Goal: Transaction & Acquisition: Purchase product/service

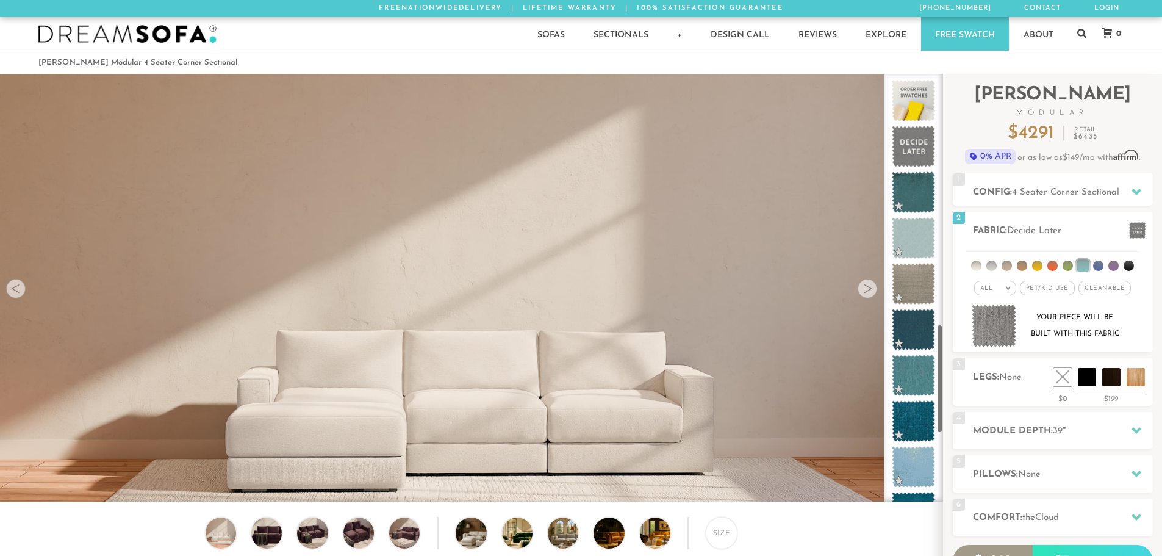
scroll to position [14284, 1153]
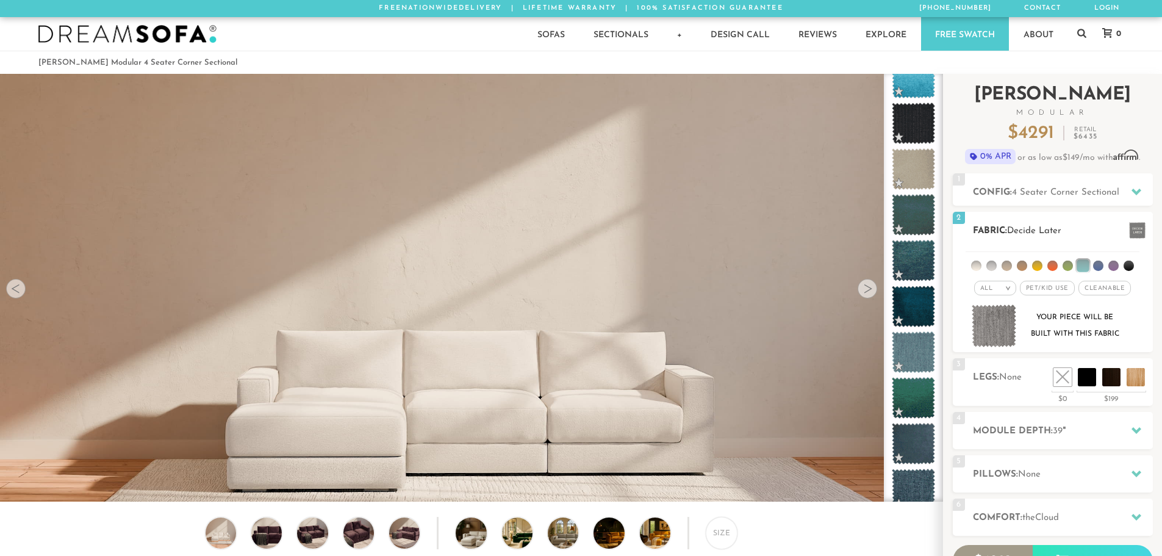
click at [1036, 266] on li at bounding box center [1037, 265] width 10 height 10
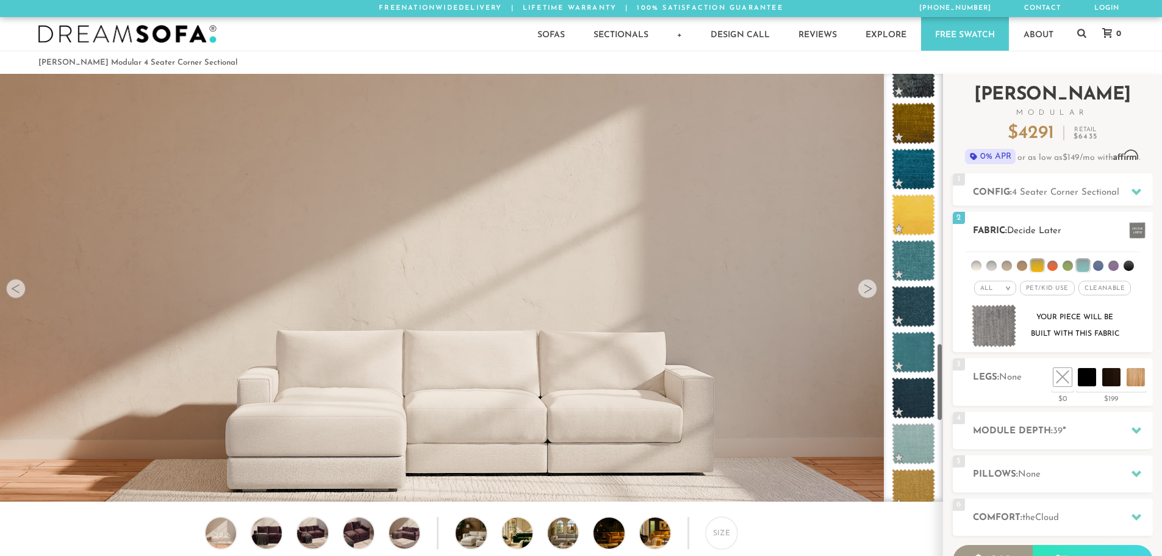
scroll to position [1487, 0]
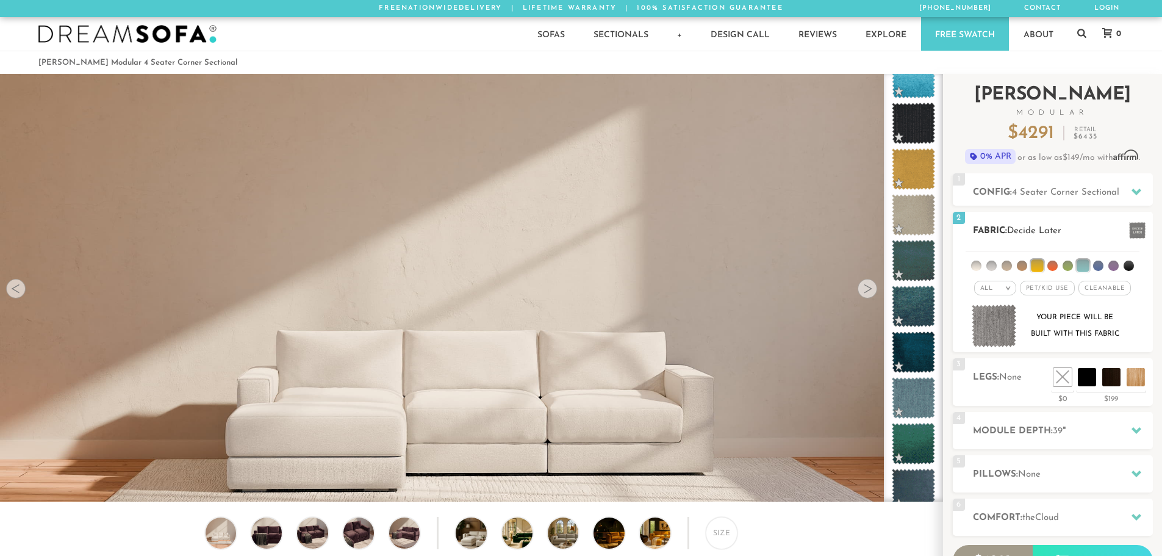
click at [1118, 265] on li at bounding box center [1113, 265] width 10 height 10
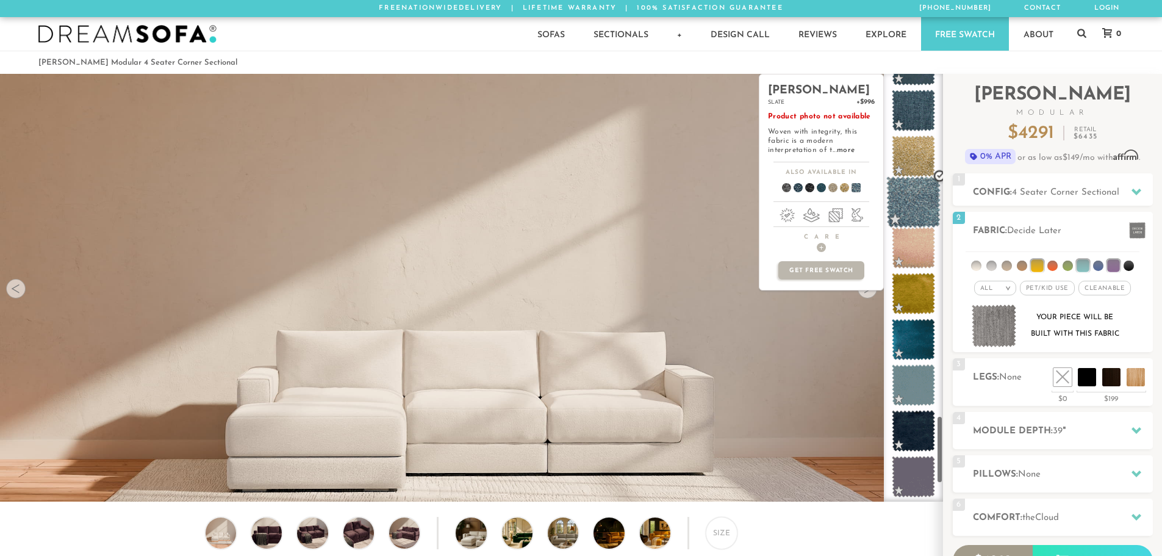
scroll to position [2179, 0]
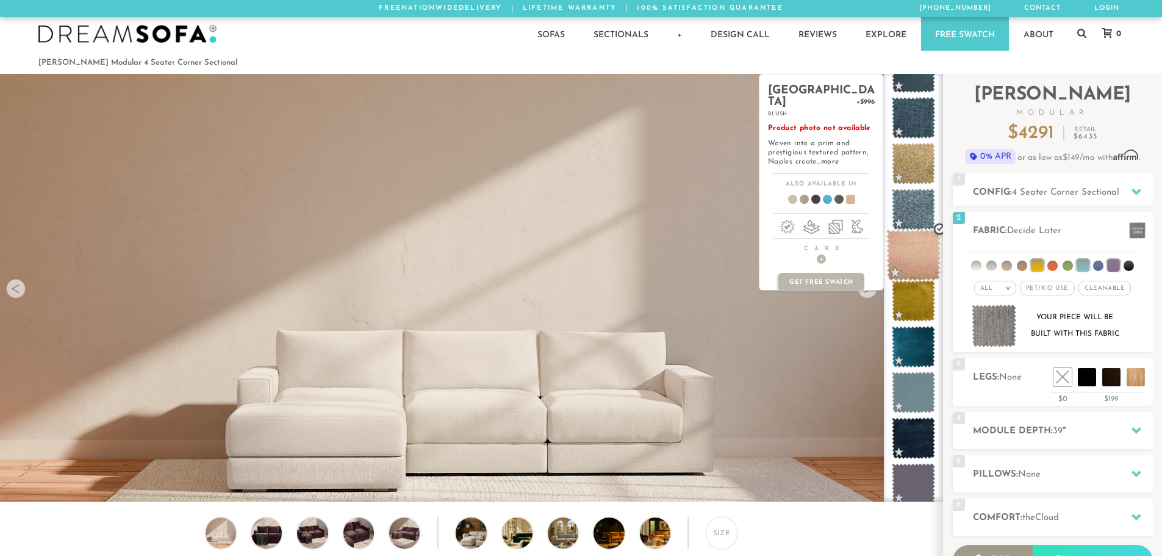
click at [918, 253] on span at bounding box center [913, 255] width 54 height 52
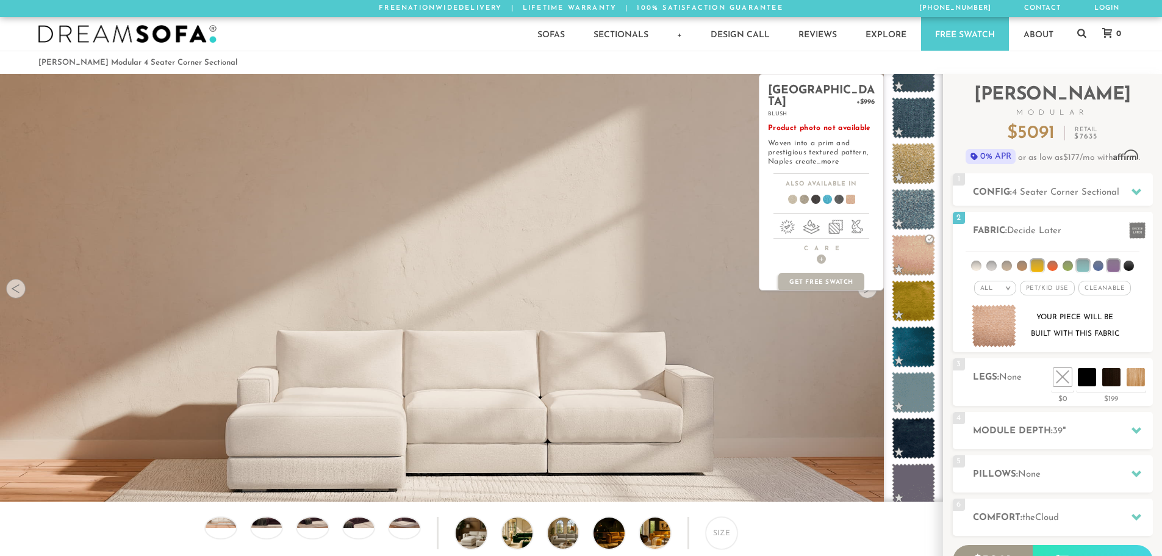
click at [832, 156] on div "naples +$996 blush Product photo not available Woven into a prim and prestigiou…" at bounding box center [821, 123] width 124 height 99
click at [832, 158] on link "more" at bounding box center [830, 161] width 18 height 7
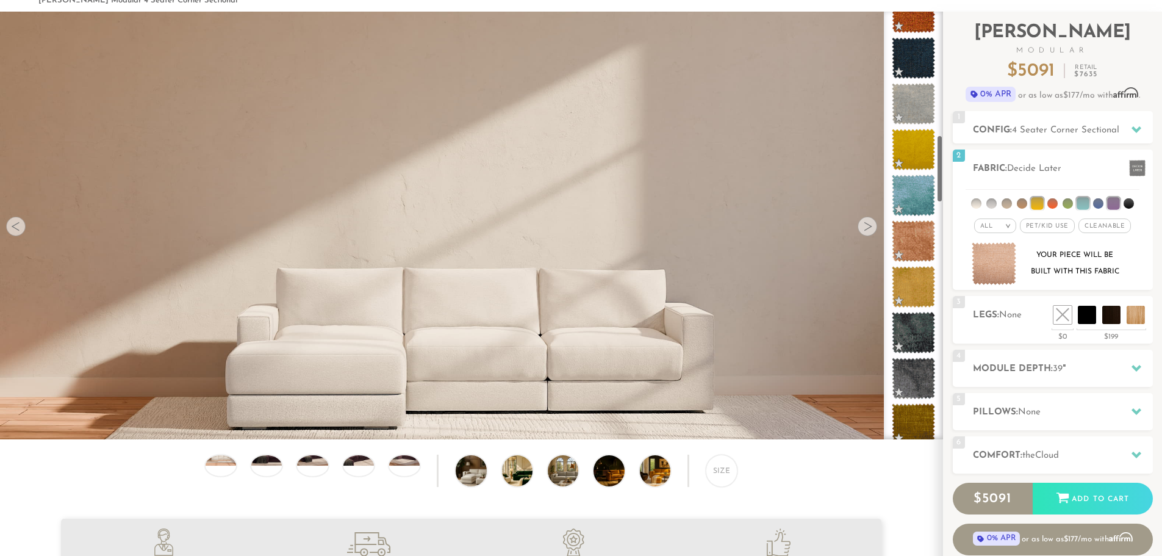
scroll to position [0, 0]
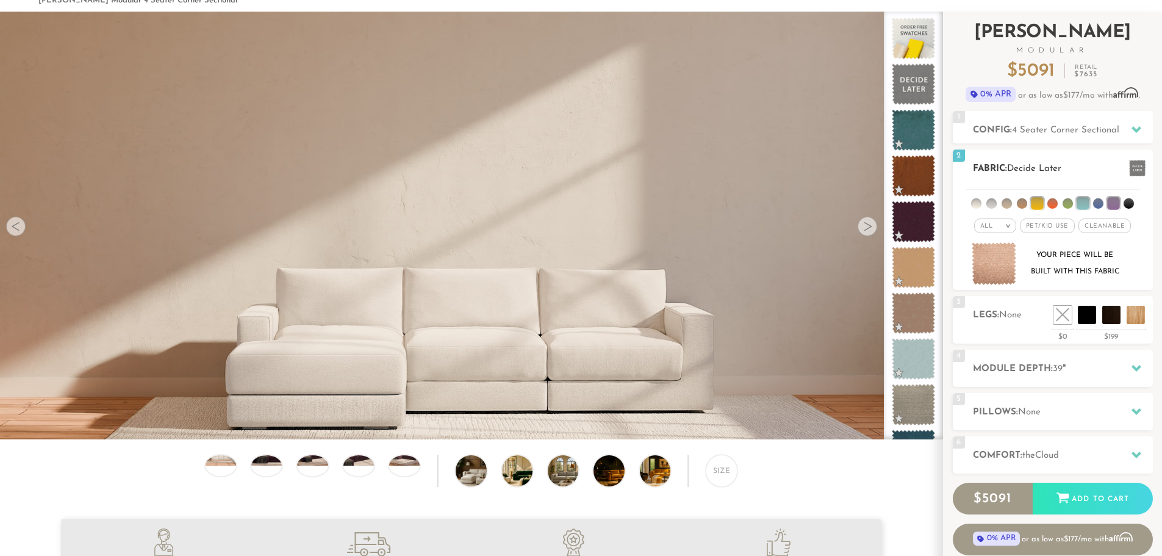
click at [1053, 205] on li at bounding box center [1052, 203] width 10 height 10
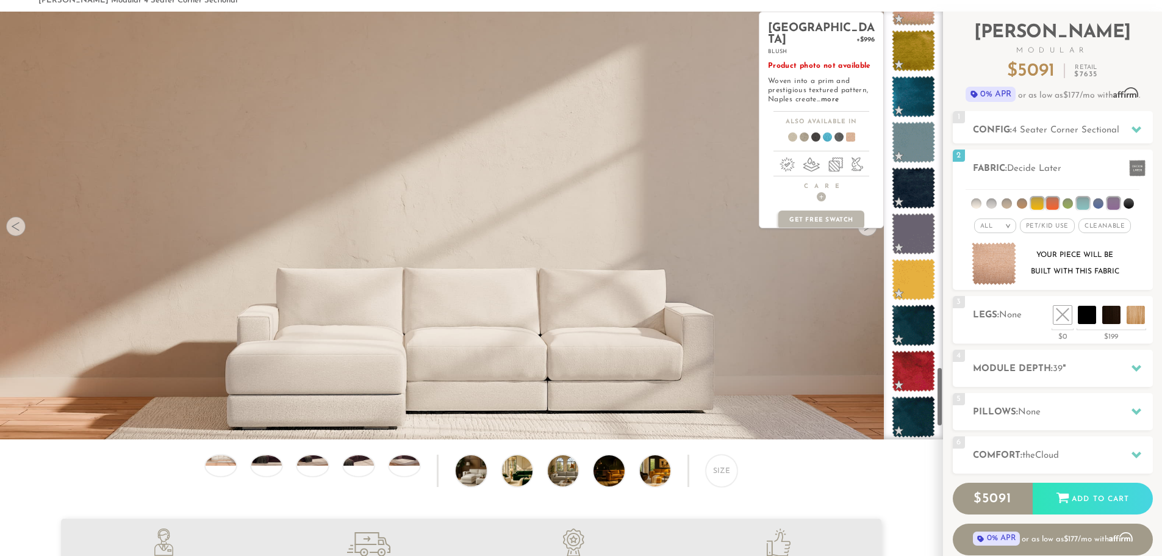
scroll to position [2687, 0]
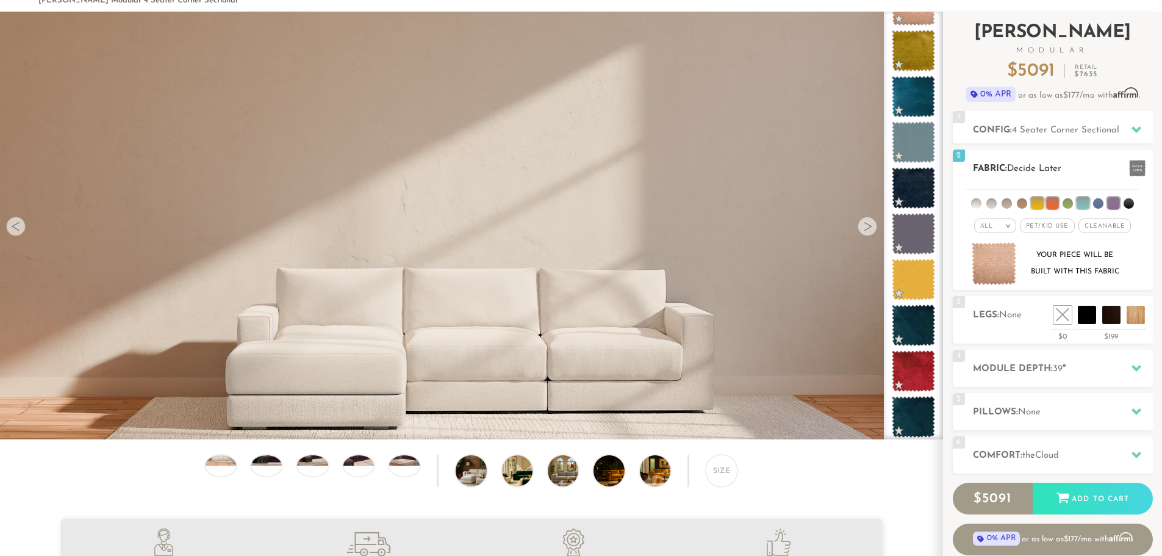
click at [1004, 203] on li at bounding box center [1007, 203] width 10 height 10
click at [1019, 206] on li at bounding box center [1022, 203] width 10 height 10
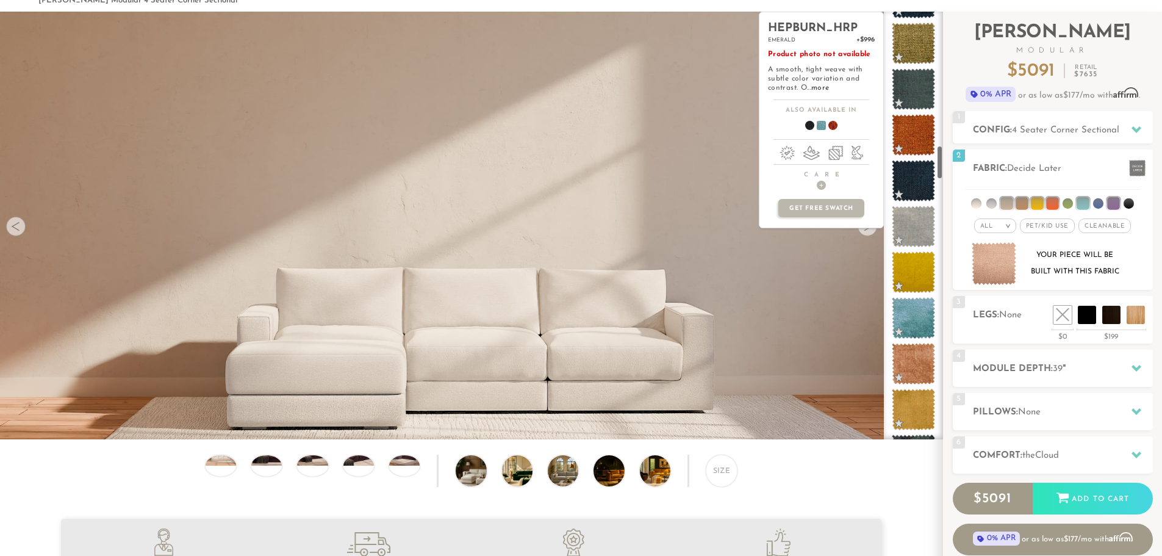
scroll to position [1688, 0]
click at [919, 372] on span at bounding box center [913, 363] width 54 height 52
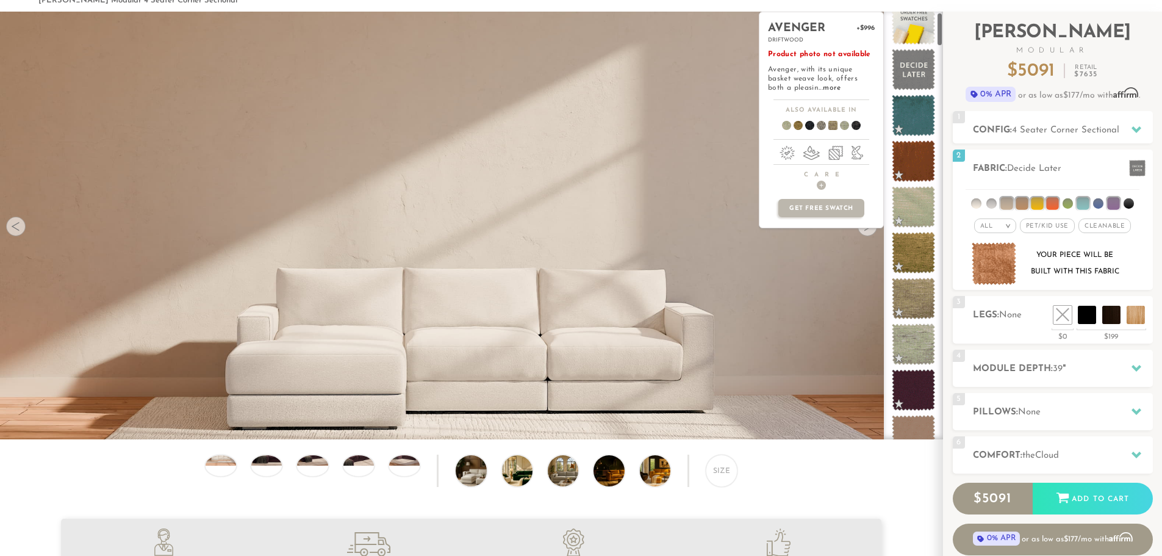
scroll to position [0, 0]
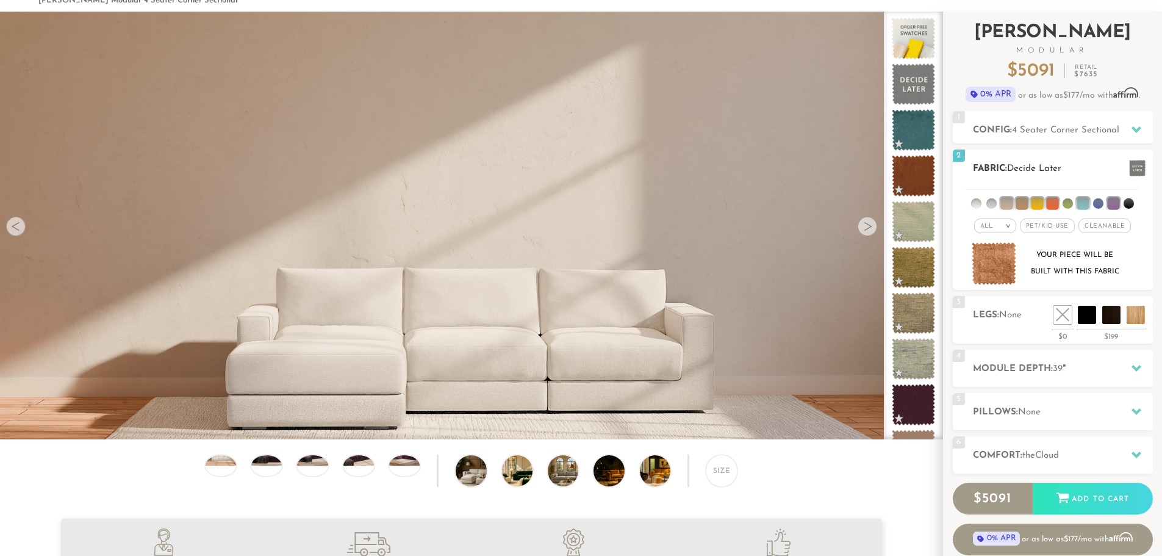
click at [1036, 199] on li at bounding box center [1037, 203] width 12 height 12
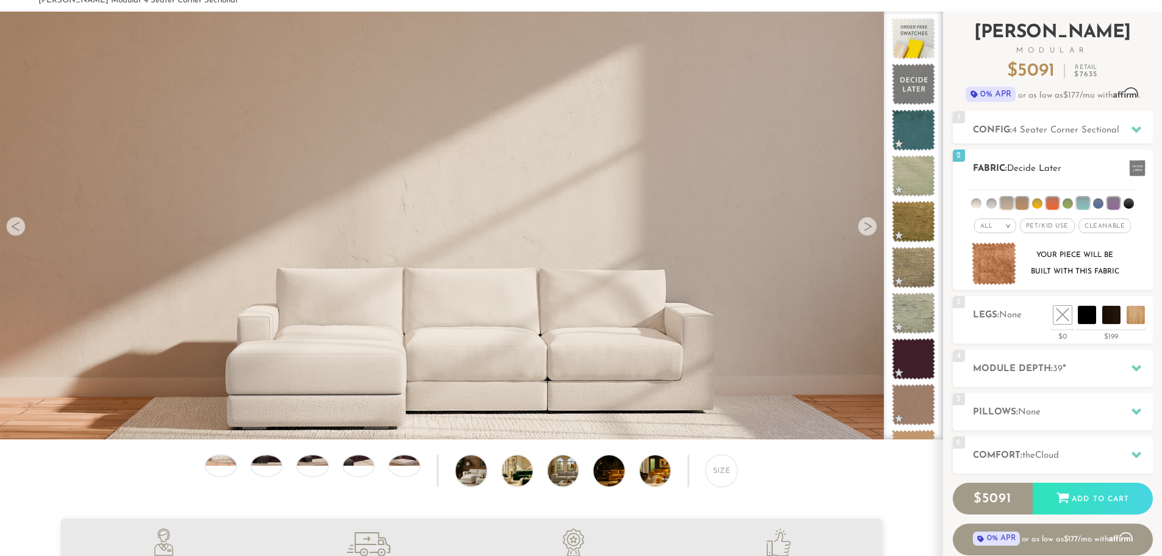
click at [1023, 201] on li at bounding box center [1022, 203] width 12 height 12
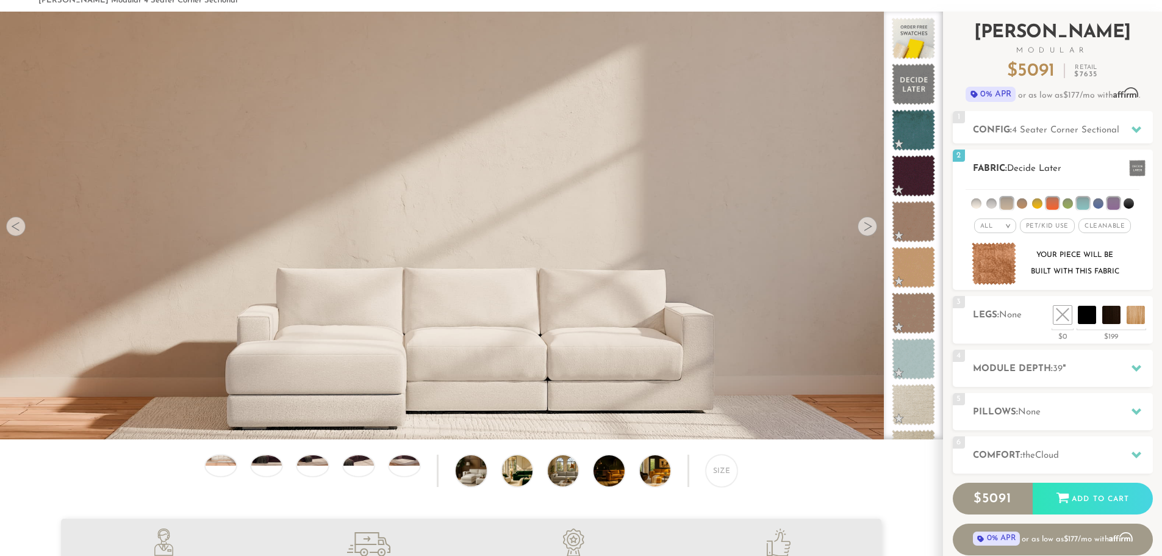
click at [1005, 200] on li at bounding box center [1006, 203] width 12 height 12
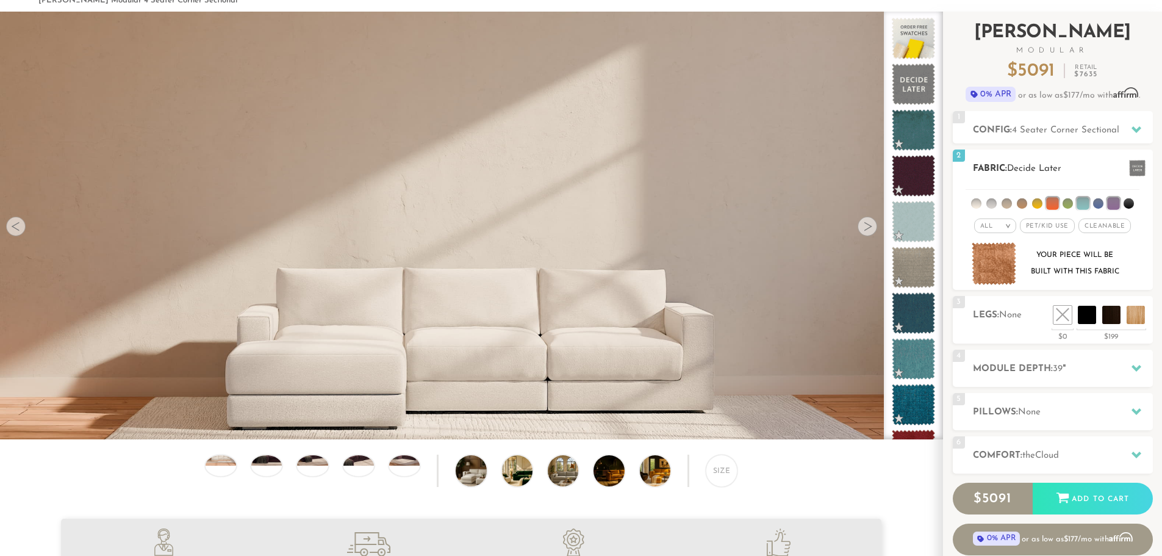
click at [992, 204] on li at bounding box center [991, 203] width 10 height 10
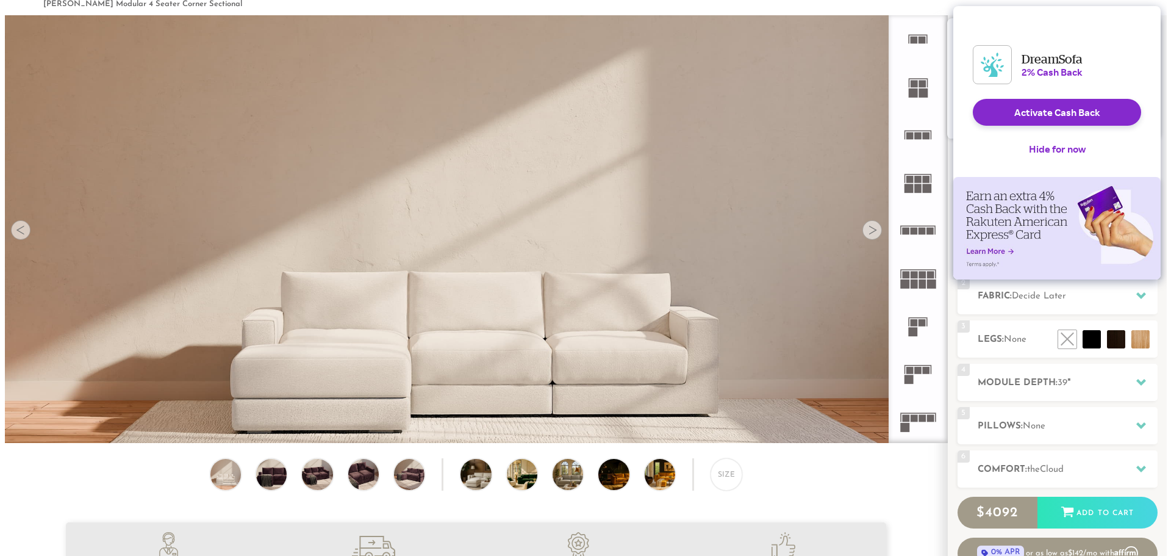
scroll to position [62, 0]
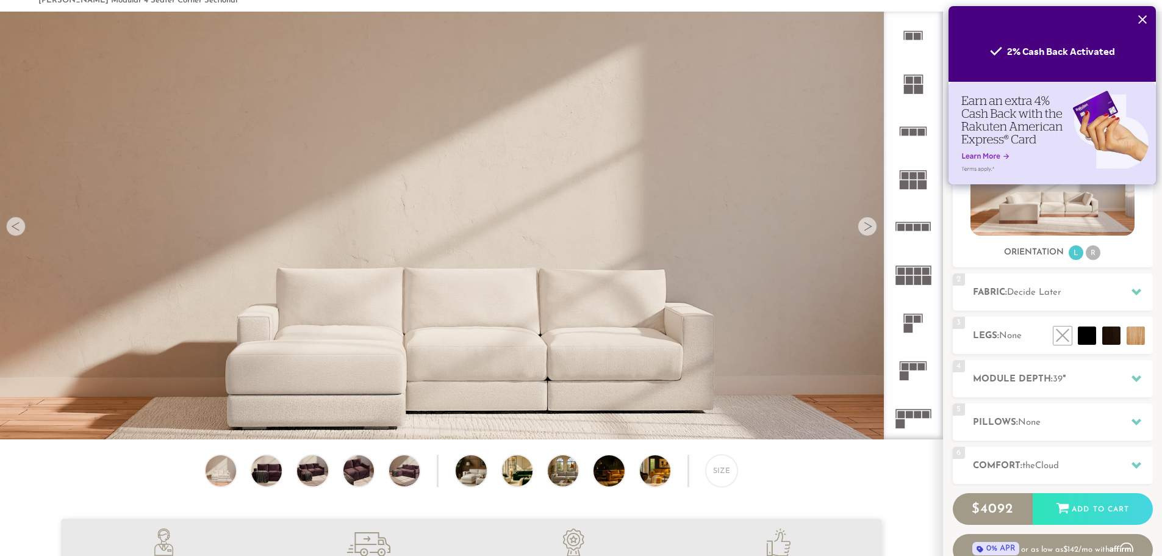
click at [1139, 18] on icon "Close" at bounding box center [1143, 20] width 10 height 10
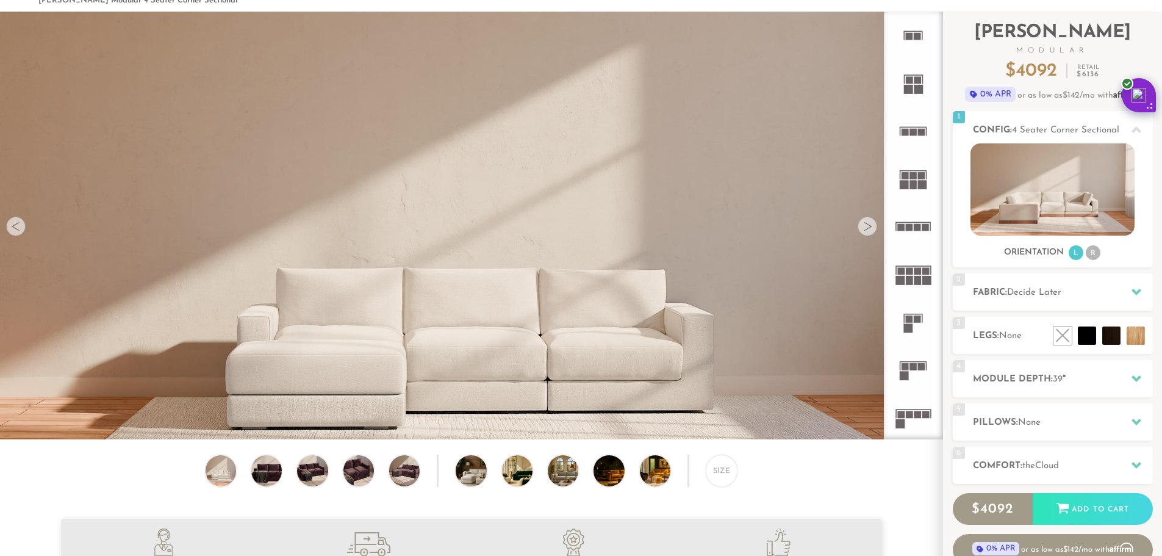
click at [0, 493] on div at bounding box center [0, 493] width 0 height 0
click at [789, 280] on img at bounding box center [471, 169] width 942 height 314
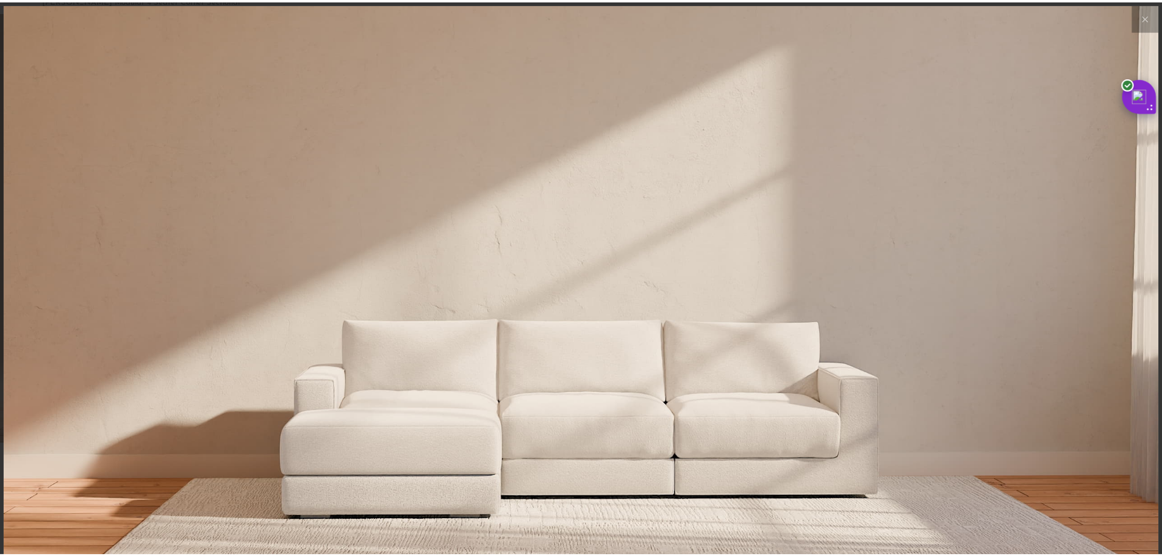
scroll to position [14301, 1162]
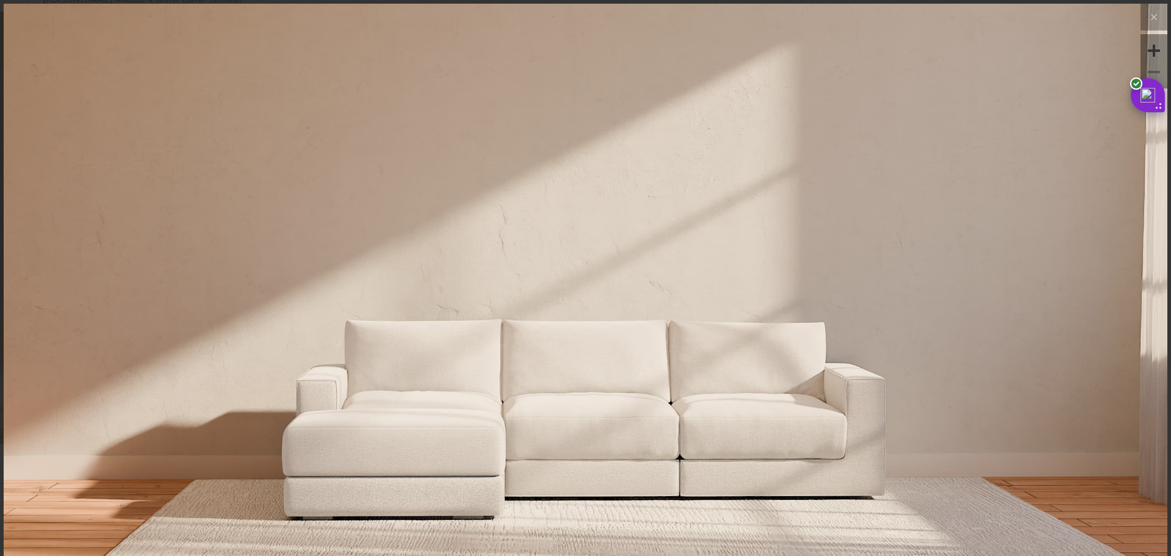
click at [0, 493] on div at bounding box center [0, 493] width 0 height 0
drag, startPoint x: 1149, startPoint y: 20, endPoint x: 1141, endPoint y: 43, distance: 24.5
click at [1150, 20] on icon at bounding box center [1154, 17] width 15 height 15
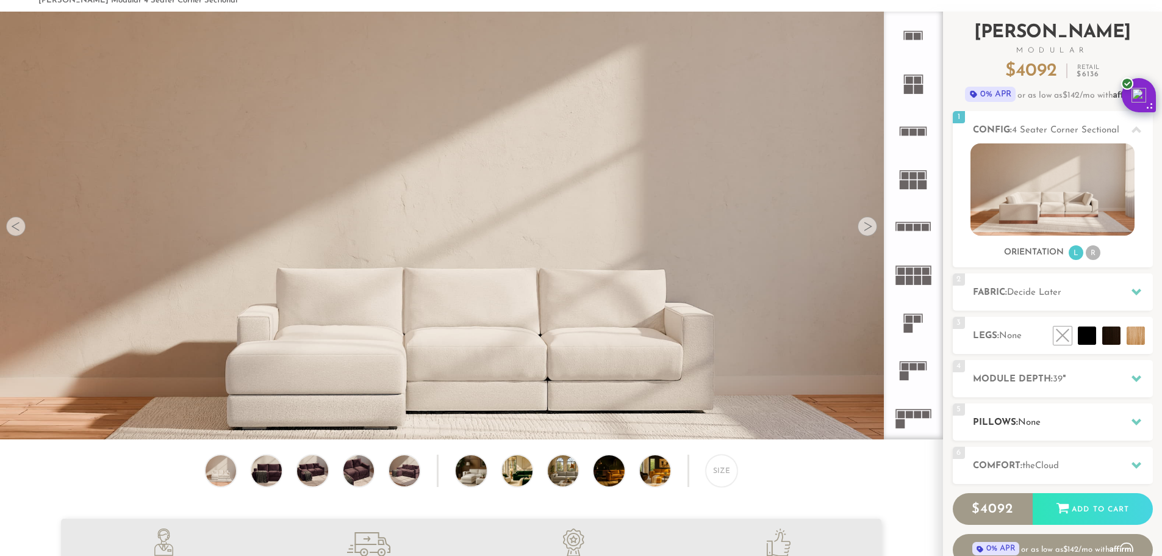
scroll to position [14284, 1153]
click at [1066, 506] on icon at bounding box center [1063, 506] width 12 height 10
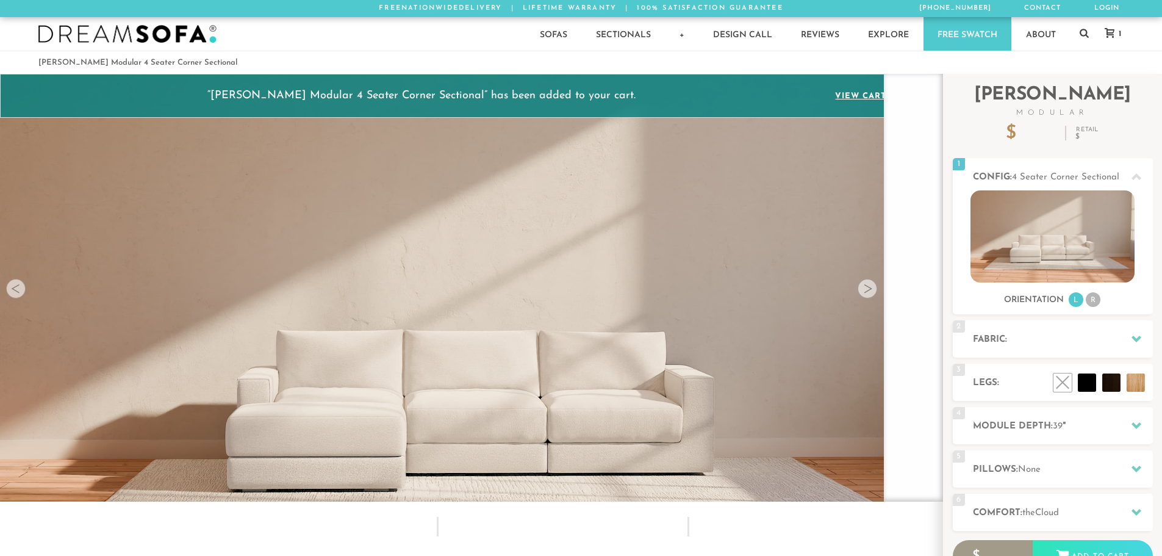
click at [1122, 38] on link "1" at bounding box center [1110, 33] width 35 height 11
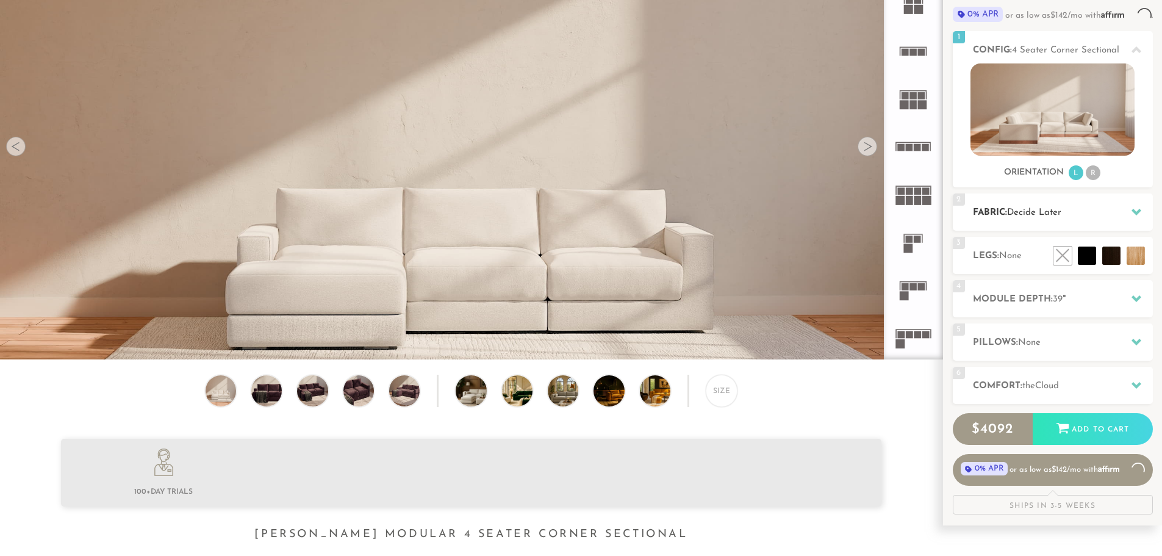
scroll to position [14284, 1153]
click at [1075, 304] on h2 "Module Depth: 39 "" at bounding box center [1063, 299] width 180 height 14
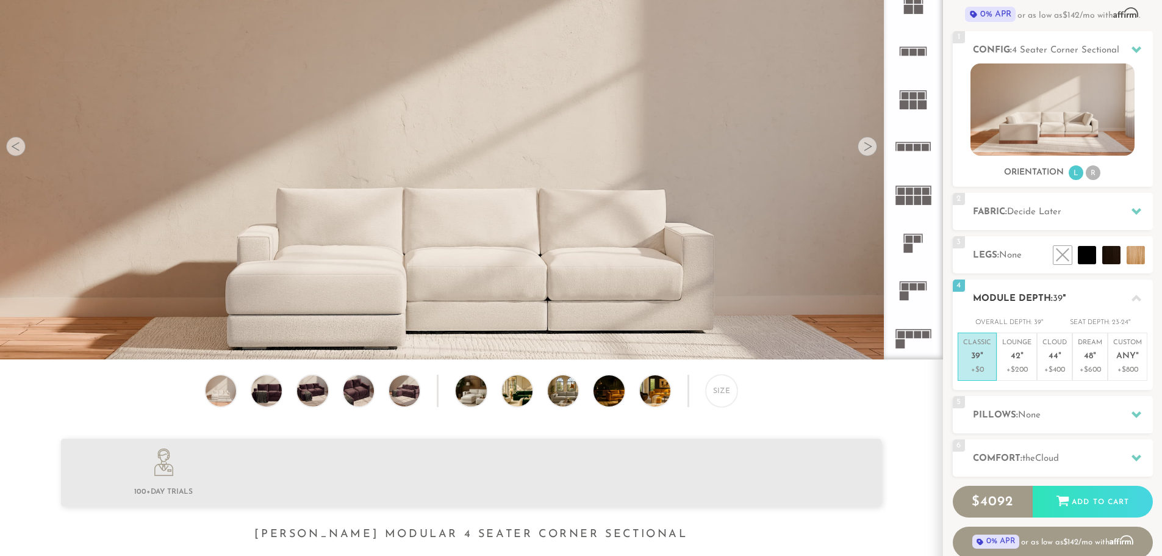
scroll to position [0, 0]
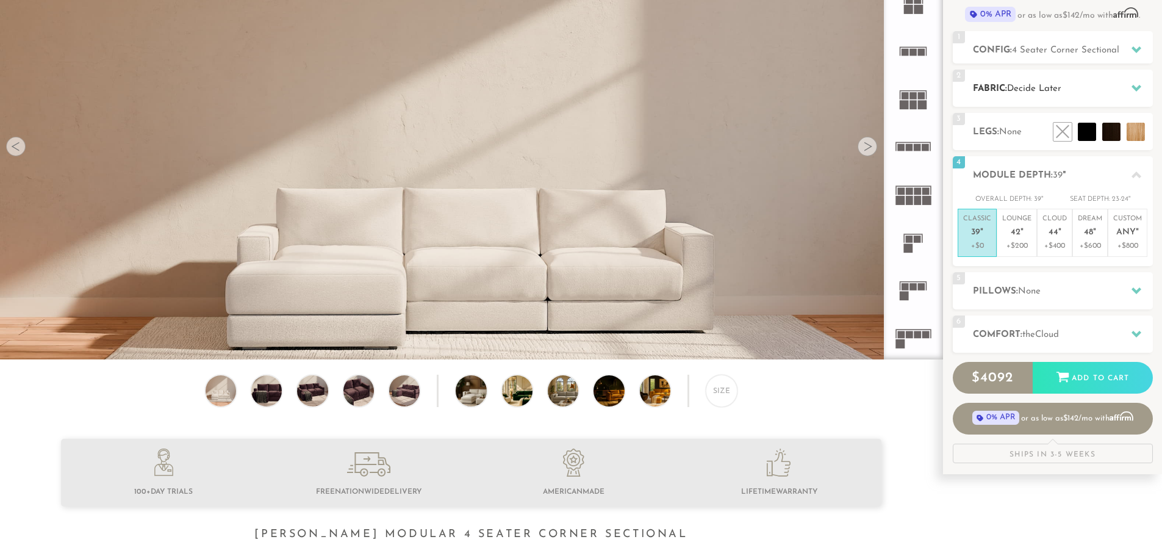
click at [1067, 85] on h2 "Fabric: Decide Later" at bounding box center [1063, 89] width 180 height 14
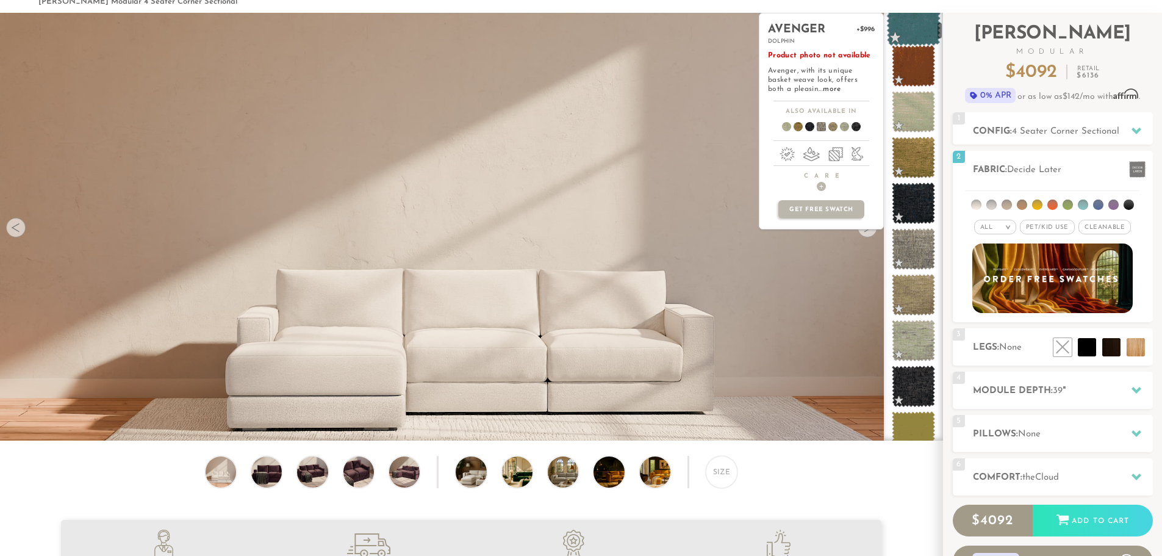
scroll to position [204, 0]
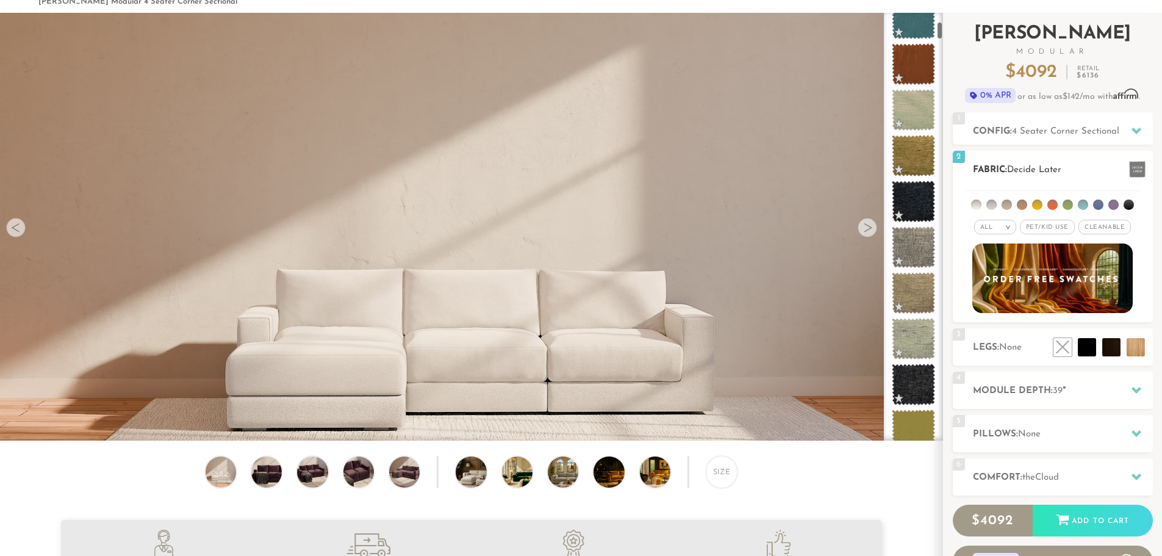
click at [1081, 201] on li at bounding box center [1083, 204] width 10 height 10
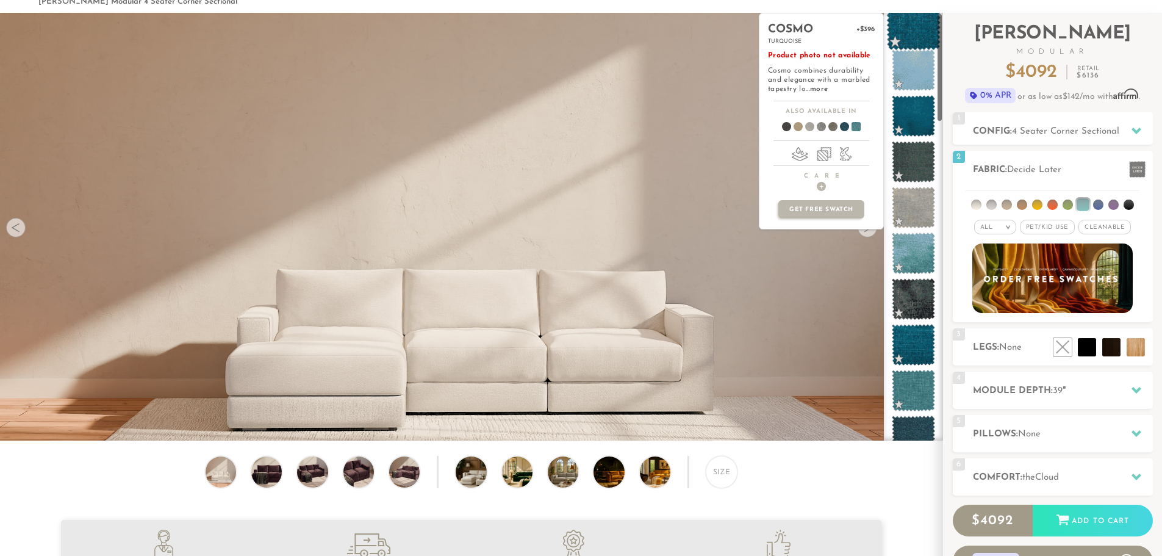
scroll to position [0, 0]
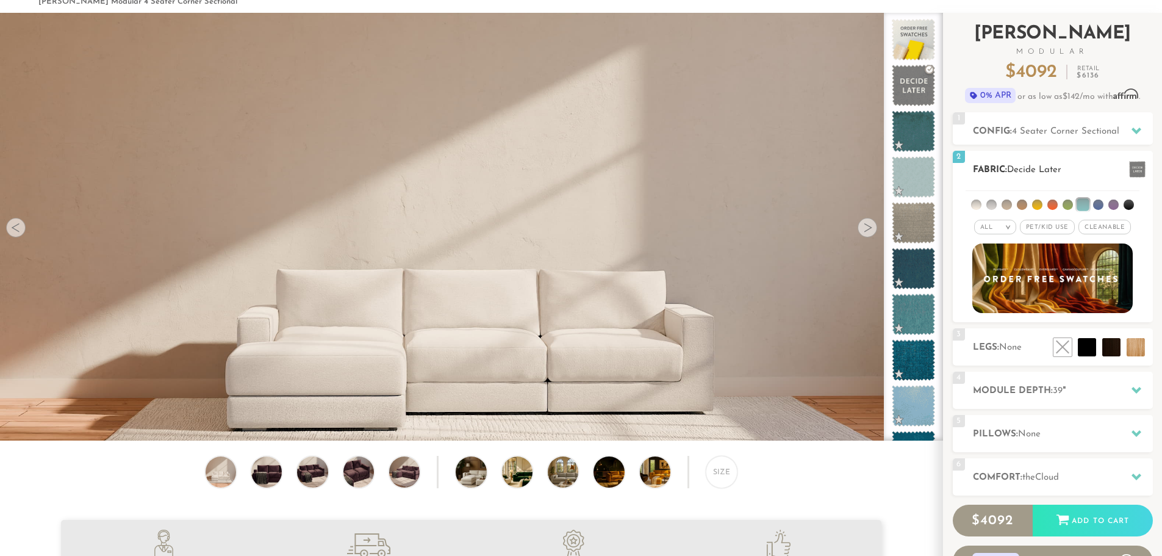
click at [1084, 201] on li at bounding box center [1083, 204] width 12 height 12
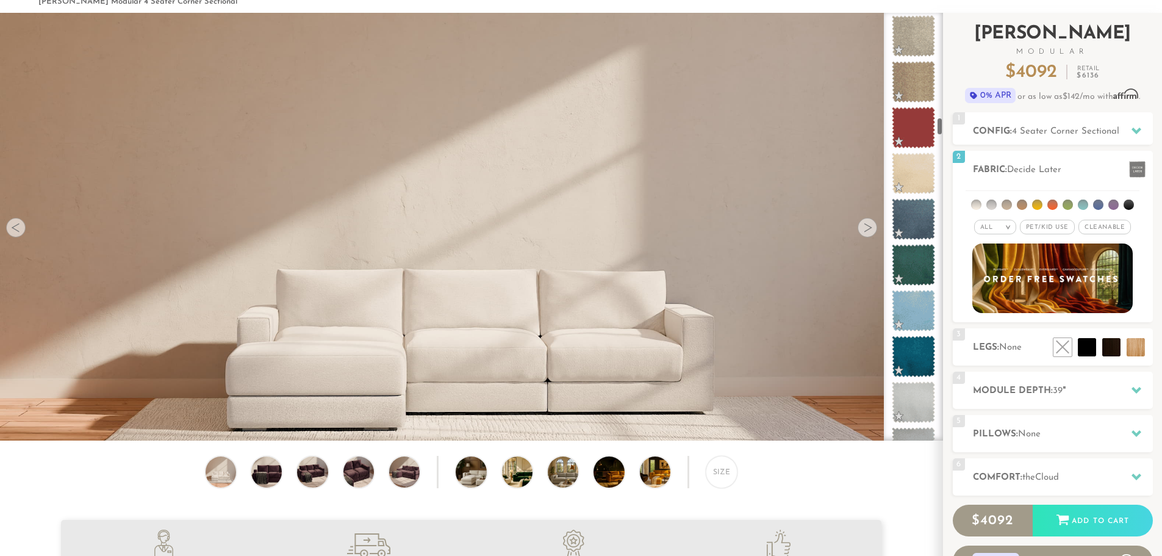
scroll to position [2429, 0]
click at [1058, 160] on div "2 Fabric: Decide Later" at bounding box center [1053, 169] width 200 height 37
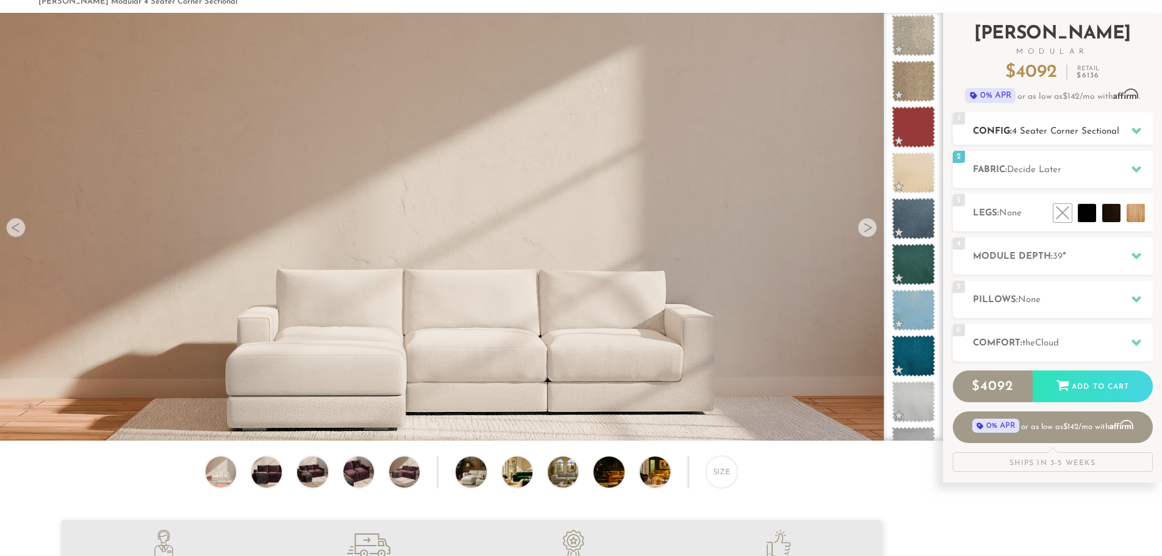
click at [1071, 137] on h2 "Config: 4 Seater Corner Sectional" at bounding box center [1063, 131] width 180 height 14
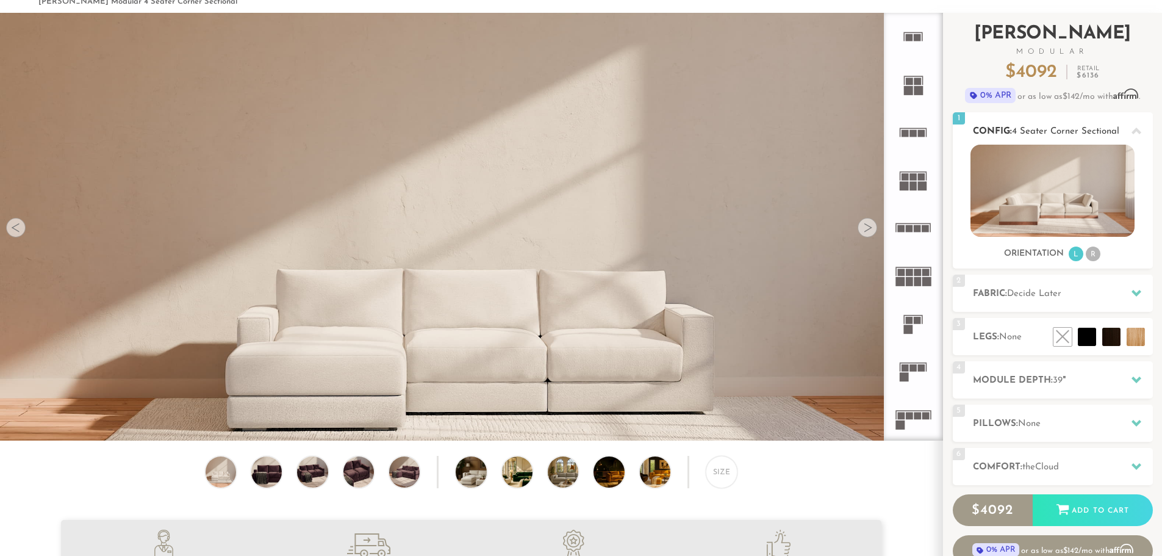
click at [1091, 134] on span "4 Seater Corner Sectional" at bounding box center [1065, 131] width 107 height 9
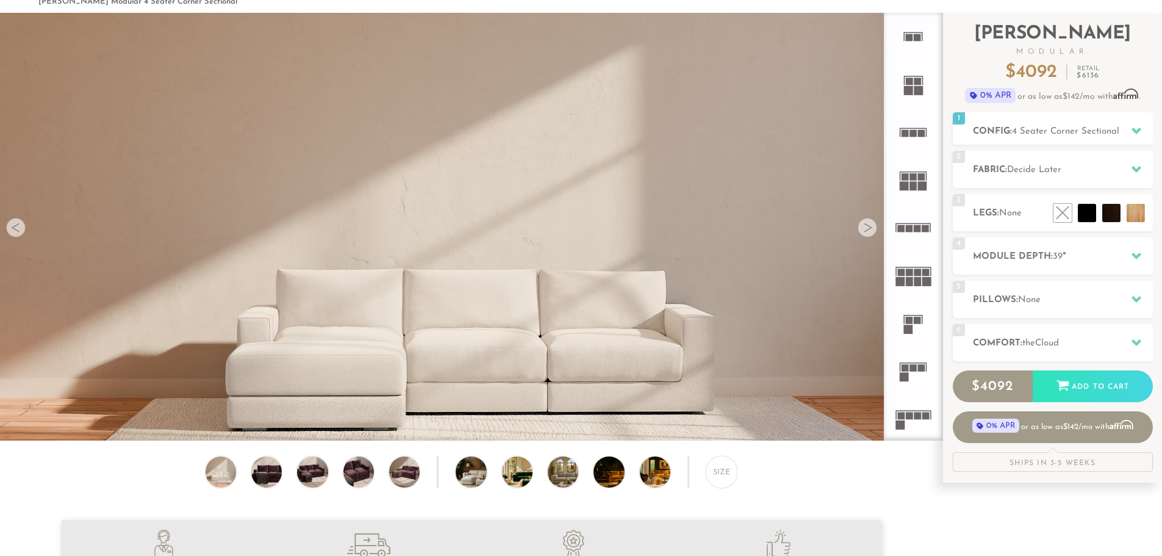
scroll to position [62, 0]
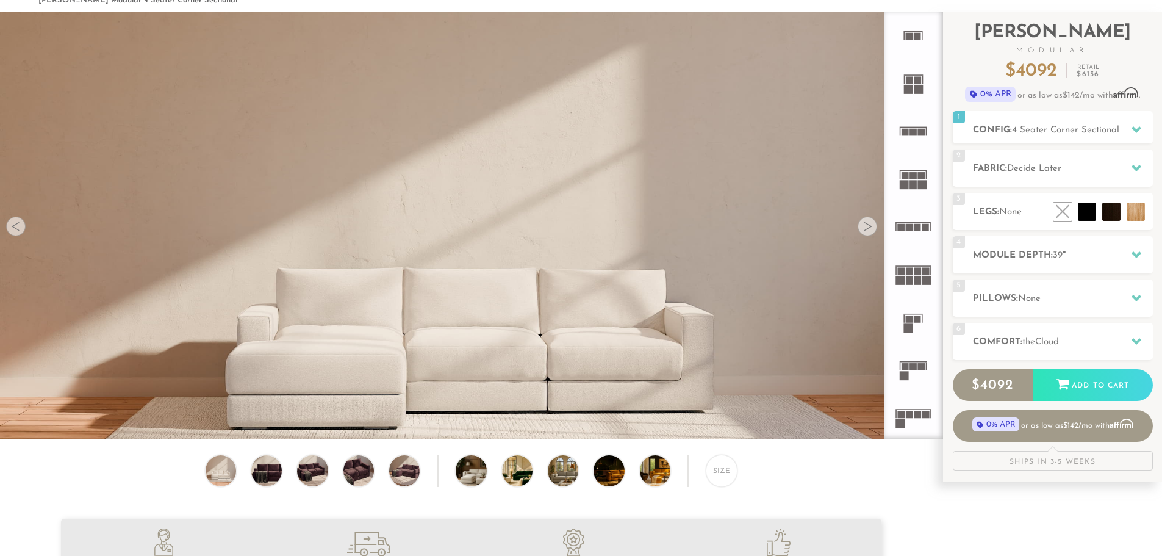
click at [913, 362] on rect at bounding box center [913, 361] width 27 height 1
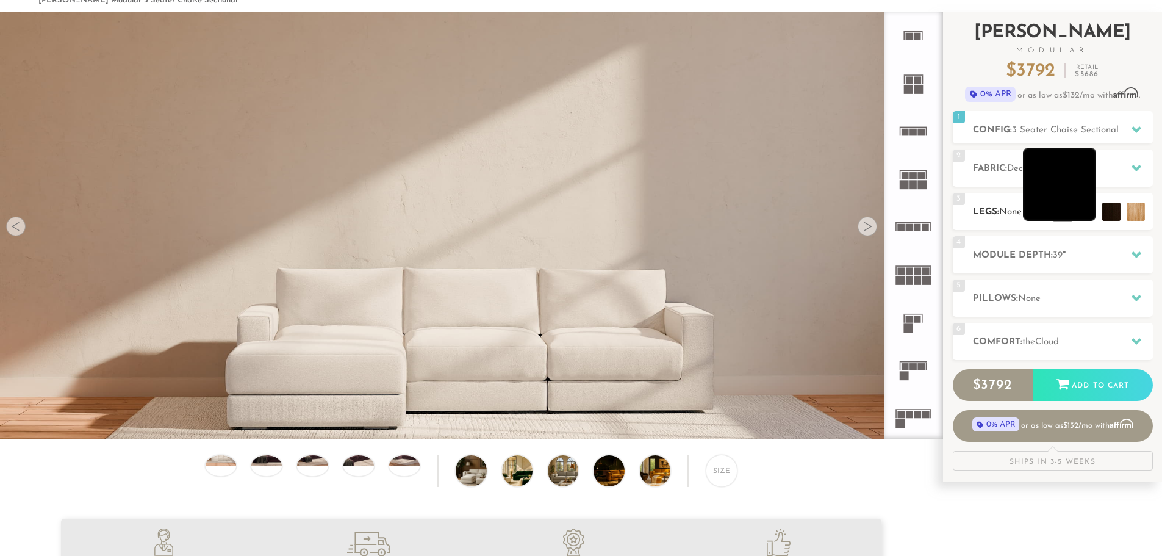
click at [1085, 206] on li at bounding box center [1059, 184] width 73 height 73
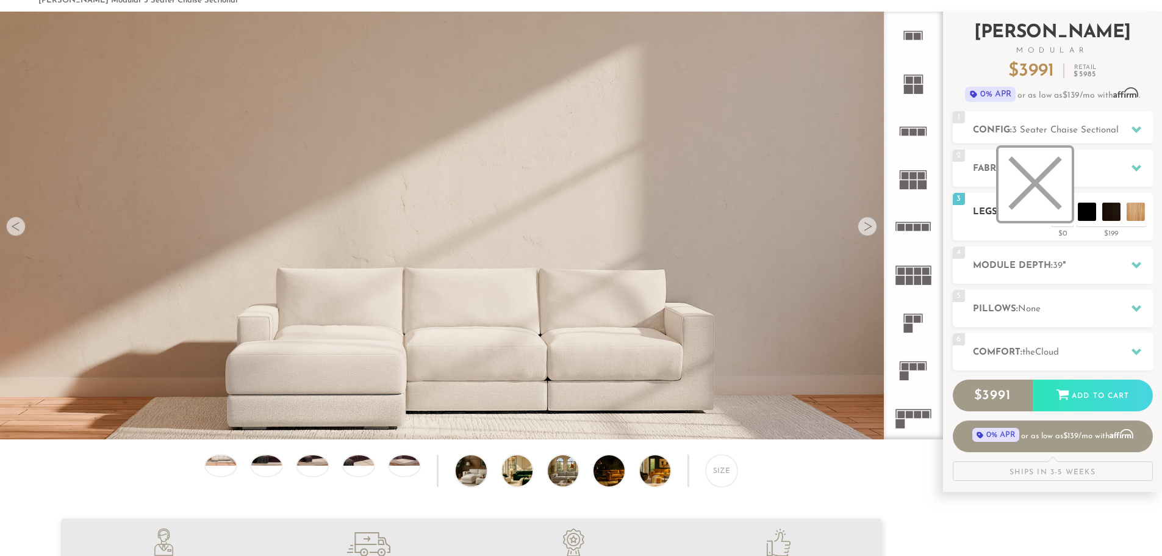
click at [1063, 212] on li at bounding box center [1035, 184] width 73 height 73
click at [1086, 309] on h2 "Pillows: None" at bounding box center [1063, 309] width 180 height 14
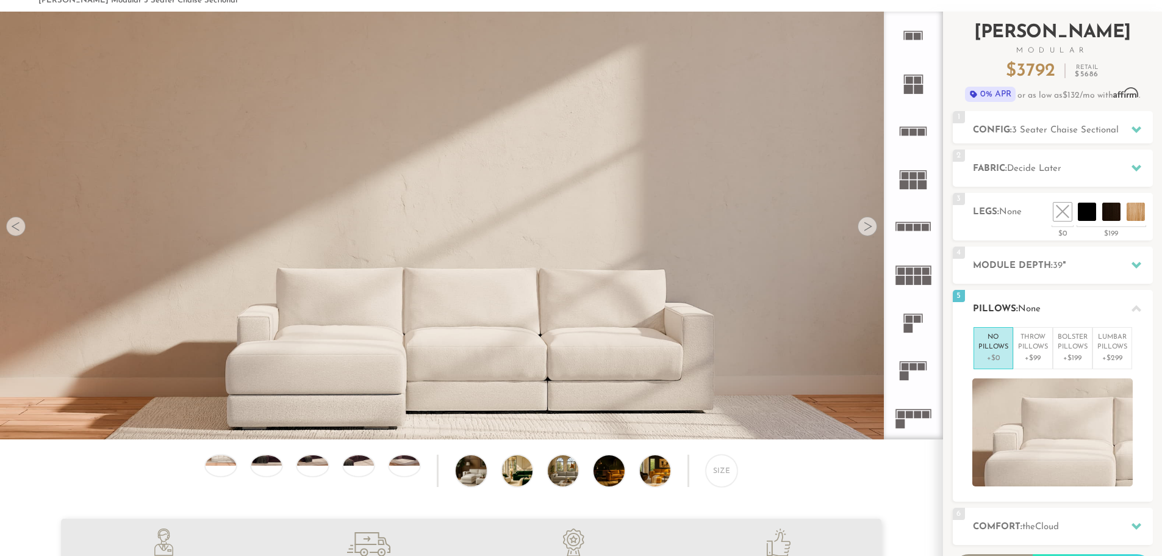
click at [1086, 309] on h2 "Pillows: None" at bounding box center [1063, 309] width 180 height 14
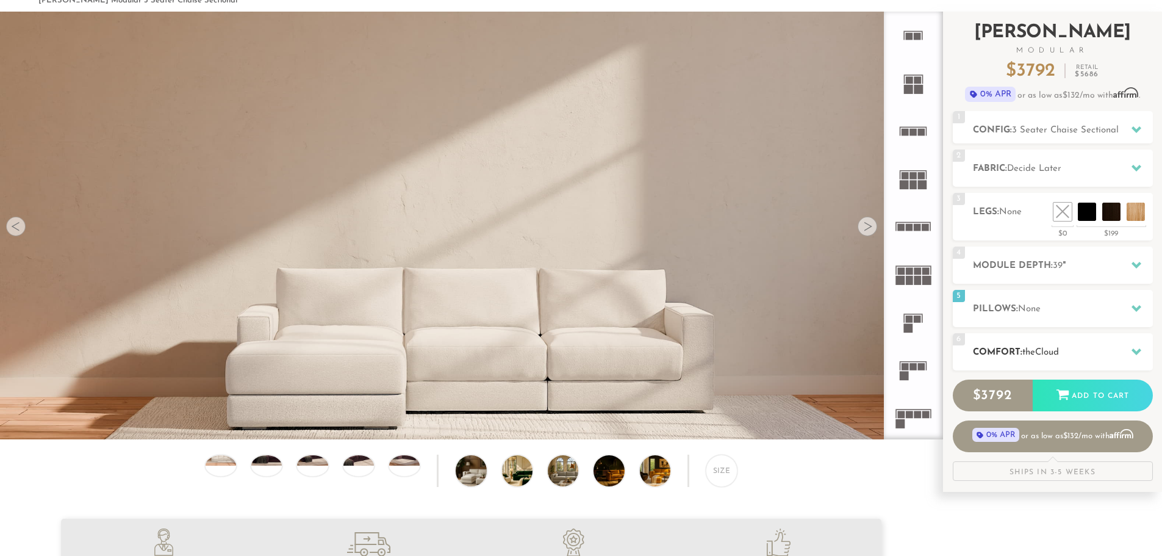
click at [1073, 350] on h2 "Comfort: the Cloud" at bounding box center [1063, 352] width 180 height 14
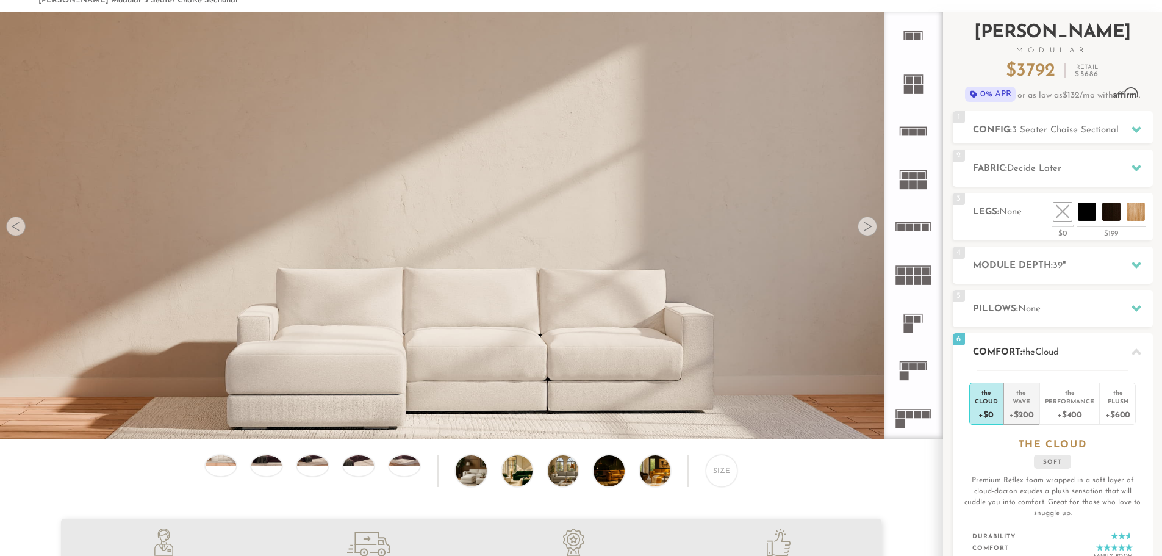
click at [1027, 404] on div "Wave" at bounding box center [1021, 400] width 25 height 9
click at [1105, 357] on h2 "Comfort: the Wave" at bounding box center [1063, 352] width 180 height 14
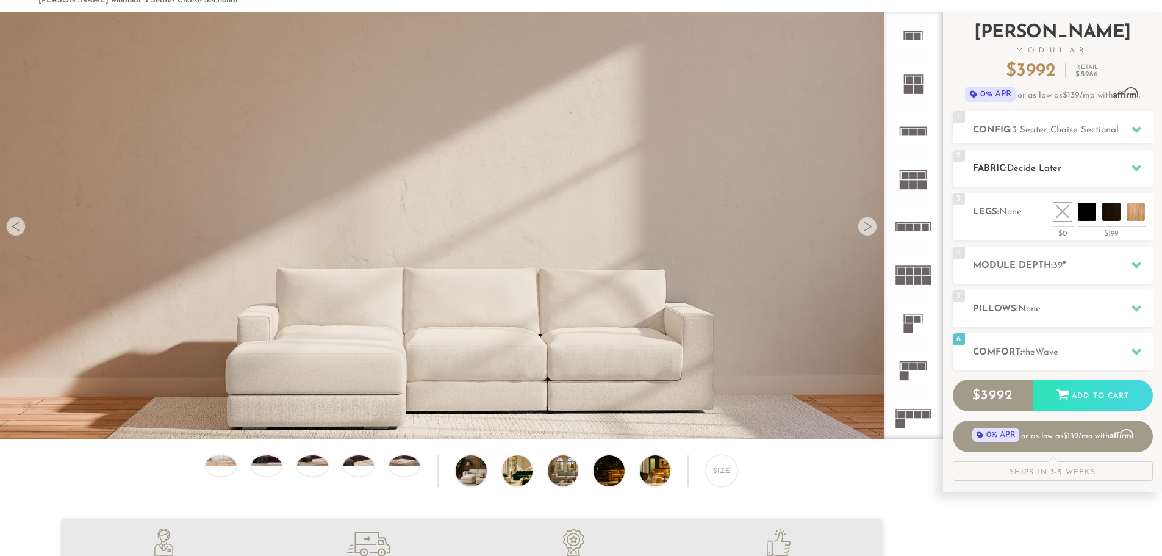
click at [1042, 162] on h2 "Fabric: Decide Later" at bounding box center [1063, 169] width 180 height 14
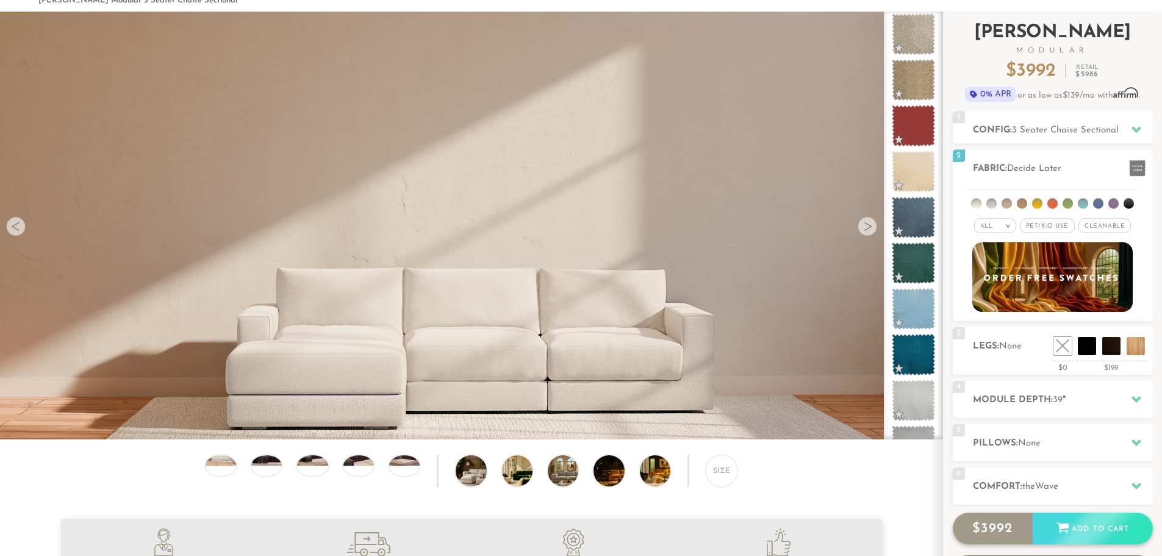
drag, startPoint x: 1057, startPoint y: 525, endPoint x: 1075, endPoint y: 526, distance: 18.9
click at [1057, 525] on icon at bounding box center [1062, 526] width 13 height 13
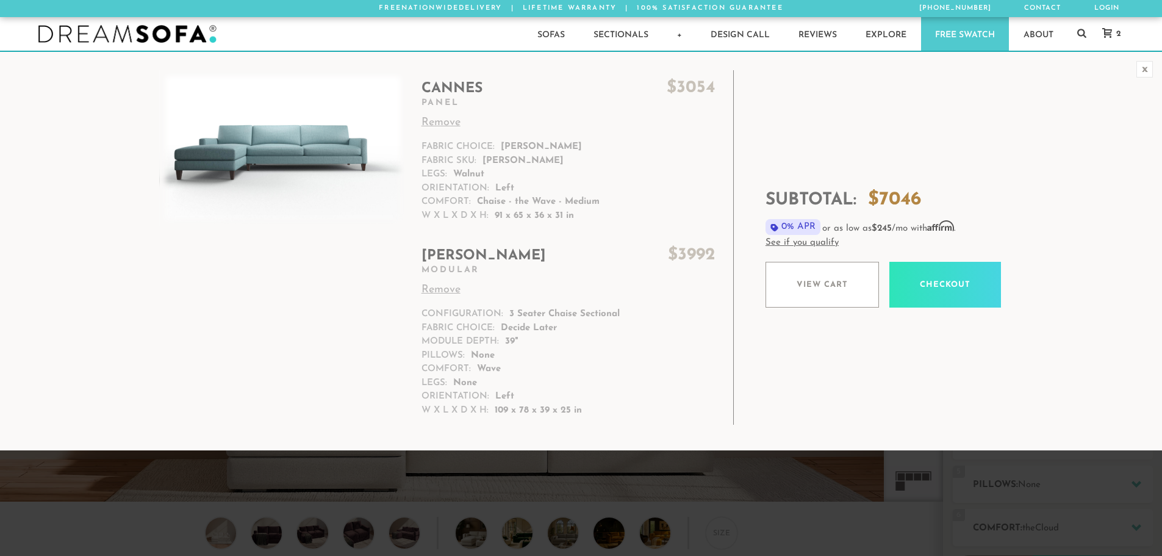
click at [437, 287] on link "Remove" at bounding box center [568, 290] width 293 height 16
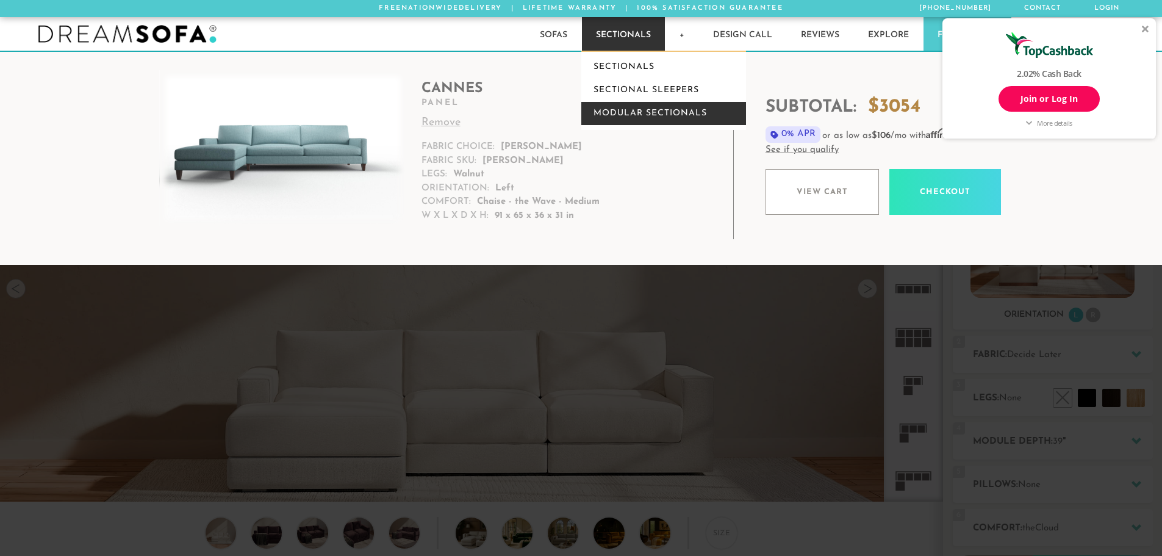
click at [634, 107] on link "Modular Sectionals" at bounding box center [663, 113] width 165 height 23
